Goal: Task Accomplishment & Management: Complete application form

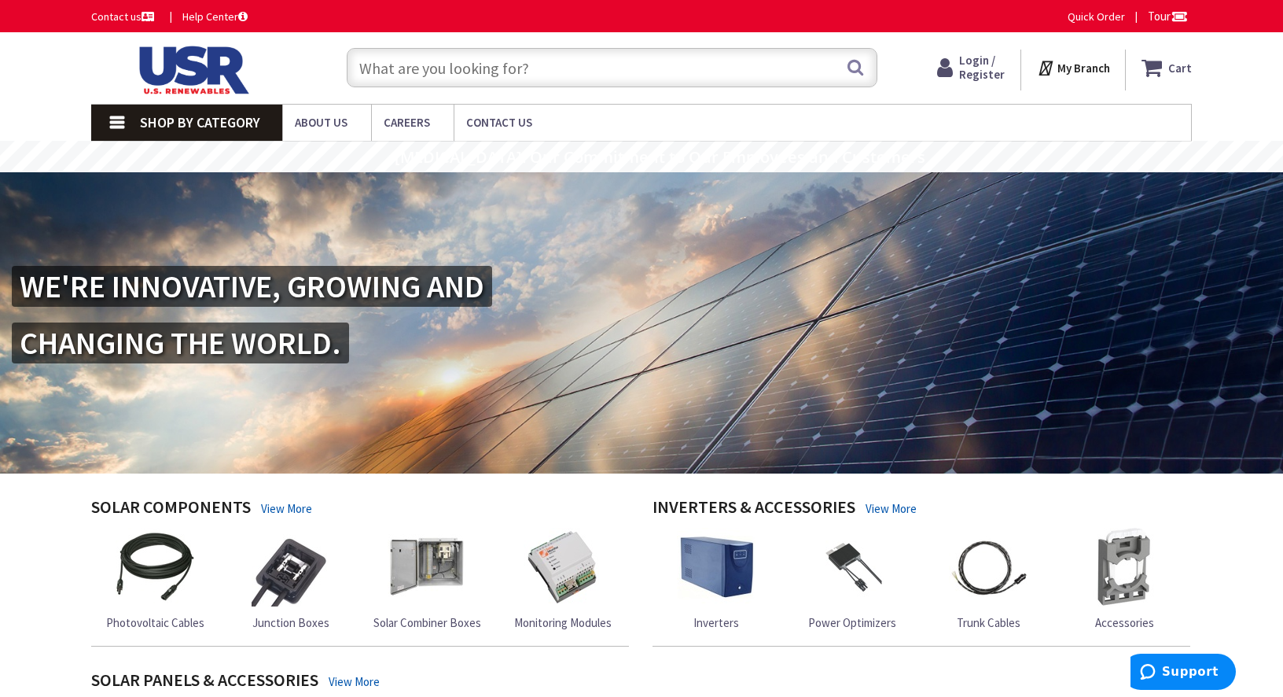
click at [985, 72] on span "Login / Register" at bounding box center [982, 67] width 46 height 29
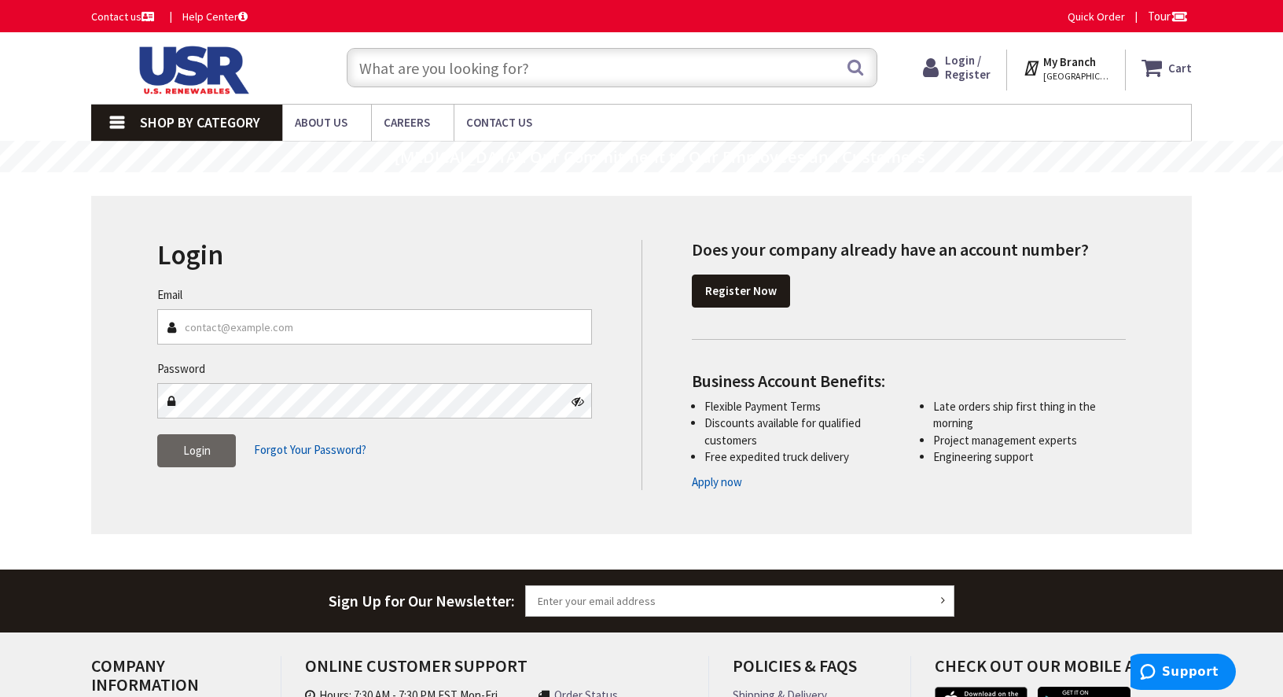
type input "manny.[PERSON_NAME]"
click at [710, 488] on link "Apply now" at bounding box center [717, 481] width 50 height 17
click at [720, 482] on link "Apply now" at bounding box center [717, 481] width 50 height 17
